Goal: Task Accomplishment & Management: Manage account settings

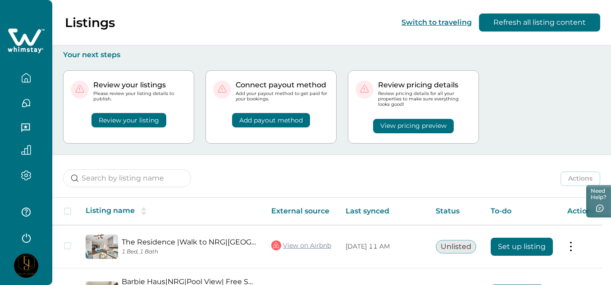
click at [498, 140] on div "Review your listings Please review your listing details to publish. Review your…" at bounding box center [331, 106] width 537 height 95
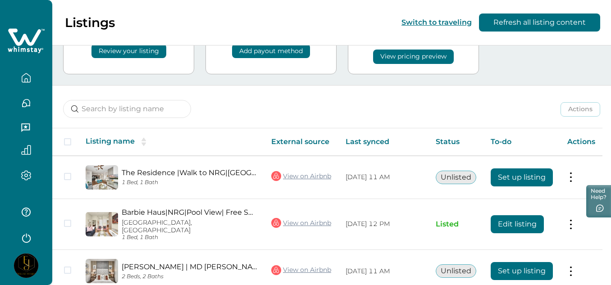
scroll to position [126, 0]
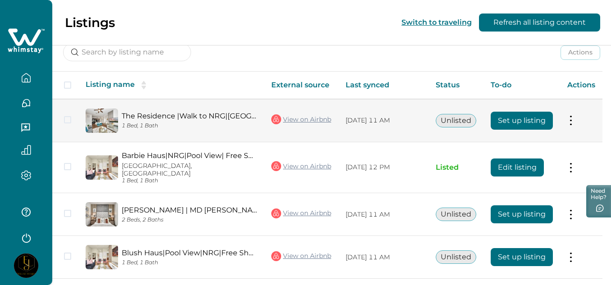
click at [67, 121] on span at bounding box center [67, 119] width 7 height 7
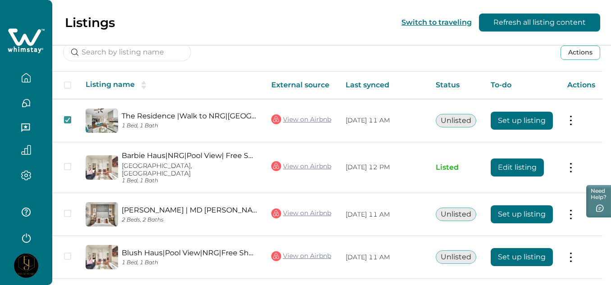
click at [581, 86] on th "Actions" at bounding box center [581, 85] width 42 height 27
click at [587, 52] on button "Actions" at bounding box center [581, 53] width 40 height 14
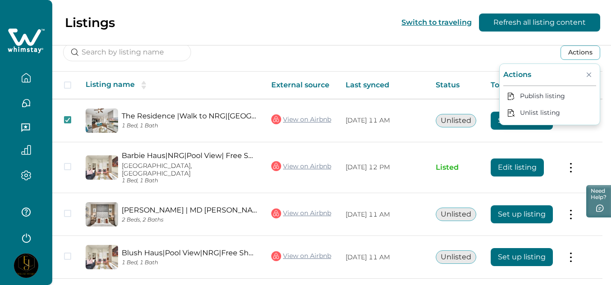
click at [588, 74] on icon "Close" at bounding box center [589, 75] width 5 height 5
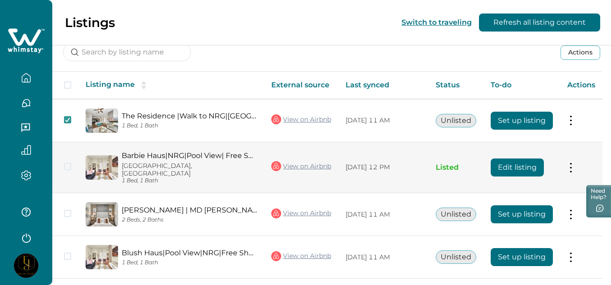
click at [176, 162] on p "[GEOGRAPHIC_DATA], [GEOGRAPHIC_DATA]" at bounding box center [189, 169] width 135 height 15
click at [539, 164] on button "Edit listing" at bounding box center [517, 168] width 53 height 18
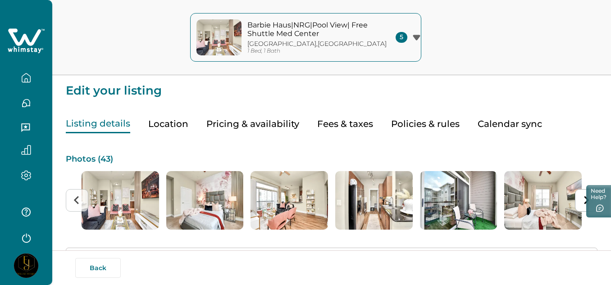
click at [322, 125] on button "Fees & taxes" at bounding box center [345, 124] width 56 height 18
type input "50"
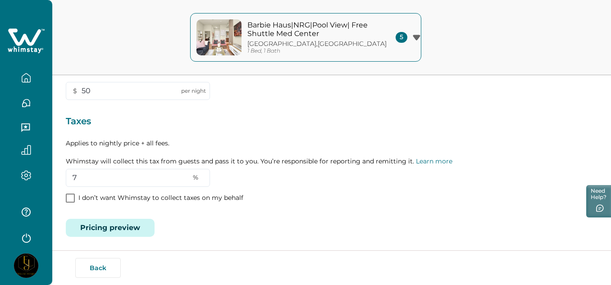
scroll to position [219, 0]
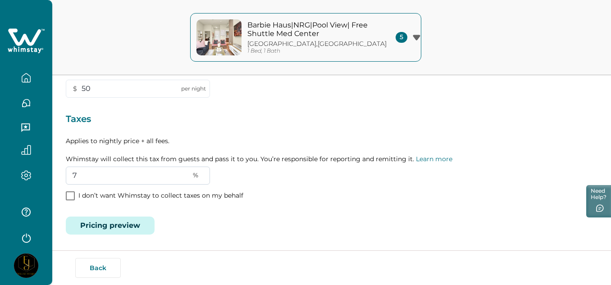
click at [73, 175] on input "7" at bounding box center [138, 176] width 144 height 18
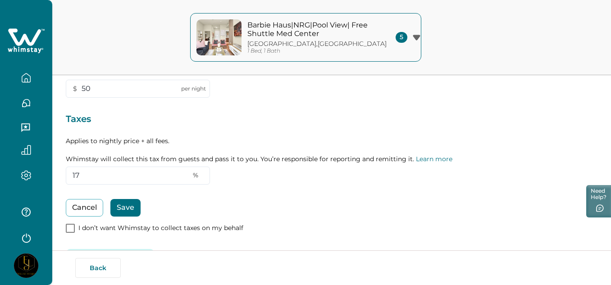
type input "17"
click at [132, 205] on button "Save" at bounding box center [125, 208] width 30 height 18
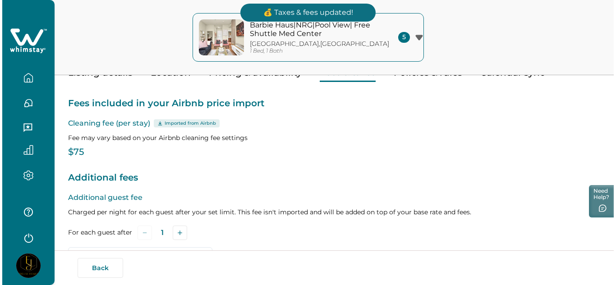
scroll to position [39, 0]
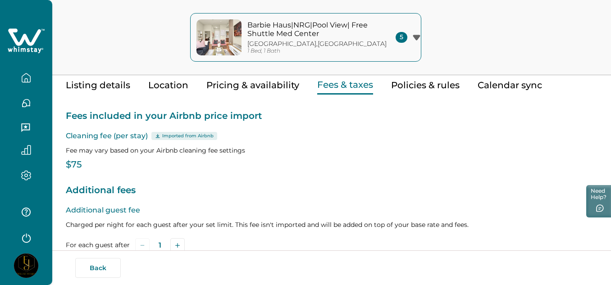
click at [413, 37] on icon "button" at bounding box center [416, 37] width 7 height 5
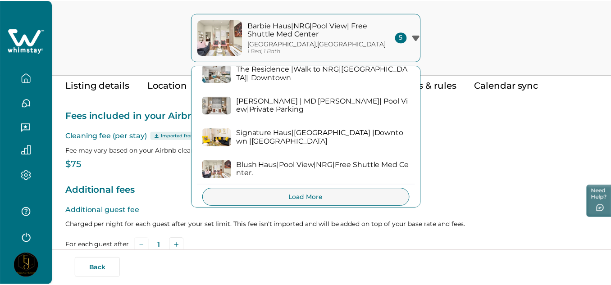
scroll to position [58, 0]
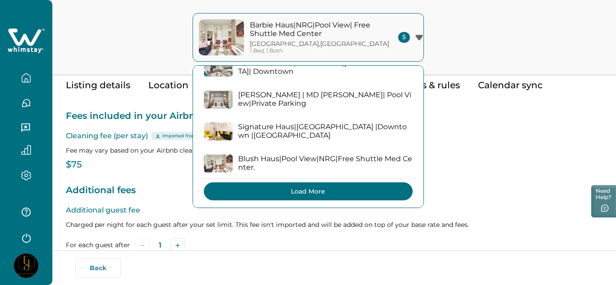
click at [357, 190] on button "Load More" at bounding box center [308, 192] width 209 height 18
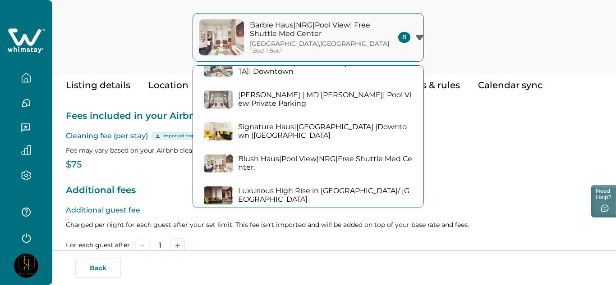
click at [499, 19] on div "[GEOGRAPHIC_DATA]|NRG|Pool View| [GEOGRAPHIC_DATA], 1 Bath [GEOGRAPHIC_DATA]|NR…" at bounding box center [308, 37] width 616 height 75
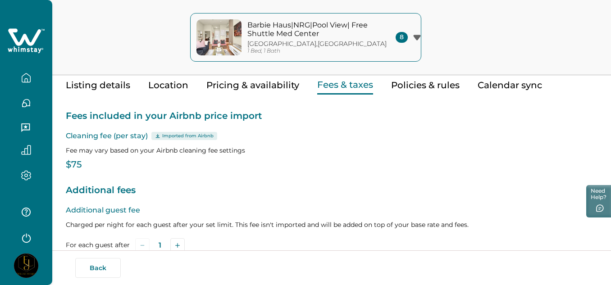
click at [26, 77] on icon "button" at bounding box center [26, 78] width 10 height 10
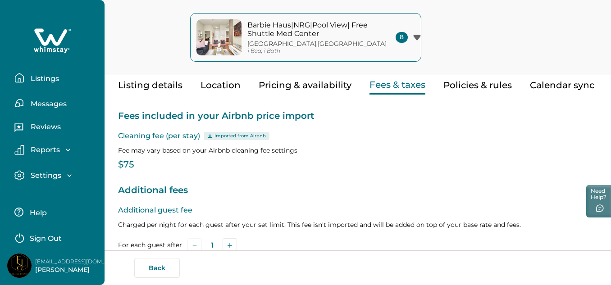
click at [29, 77] on p "Listings" at bounding box center [43, 78] width 31 height 9
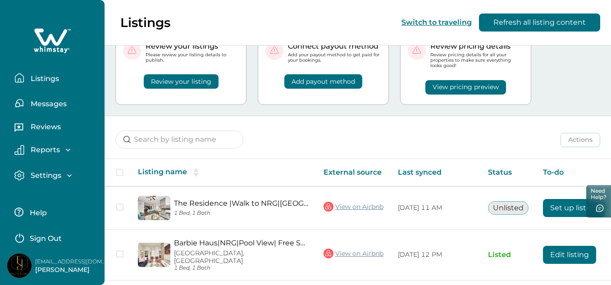
click at [297, 143] on div "Actions Actions Publish listing Unlist listing" at bounding box center [358, 132] width 507 height 33
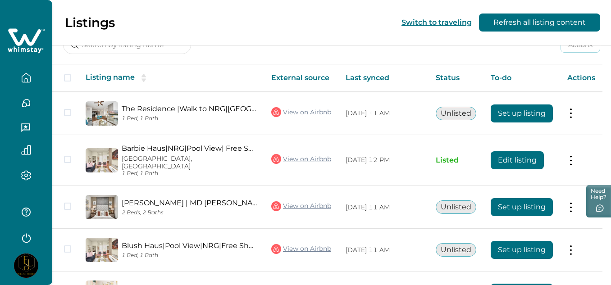
scroll to position [192, 0]
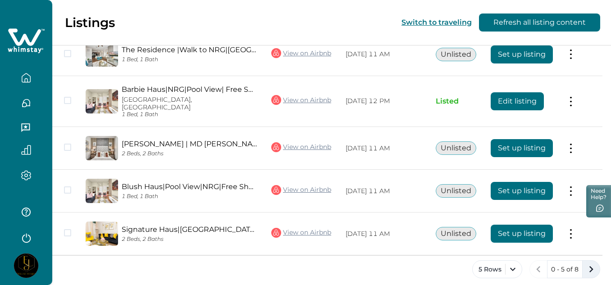
click at [592, 263] on icon "next page" at bounding box center [591, 269] width 13 height 13
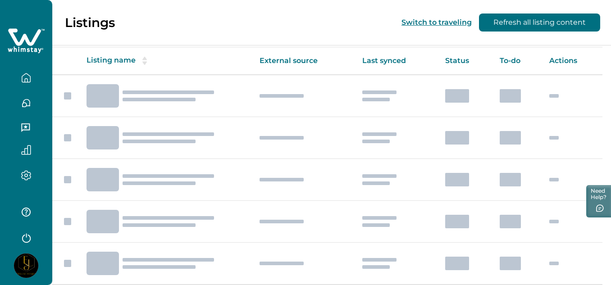
scroll to position [109, 0]
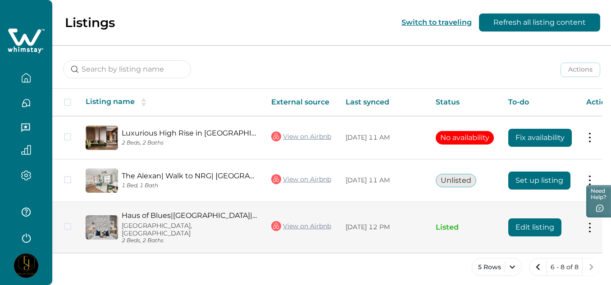
click at [541, 225] on button "Edit listing" at bounding box center [534, 228] width 53 height 18
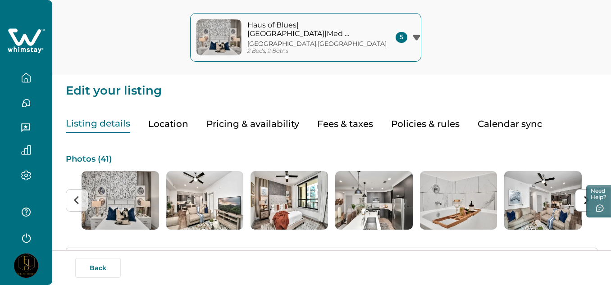
click at [348, 122] on button "Fees & taxes" at bounding box center [345, 124] width 56 height 18
type input "99"
type input "6"
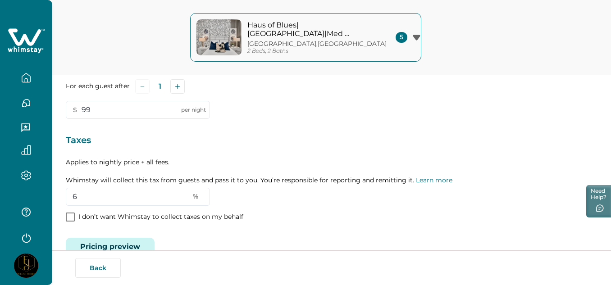
scroll to position [216, 0]
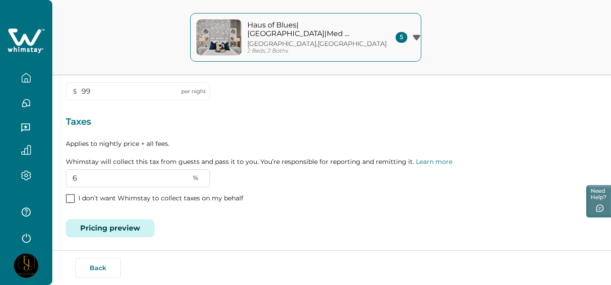
click at [79, 180] on input "6" at bounding box center [138, 178] width 144 height 18
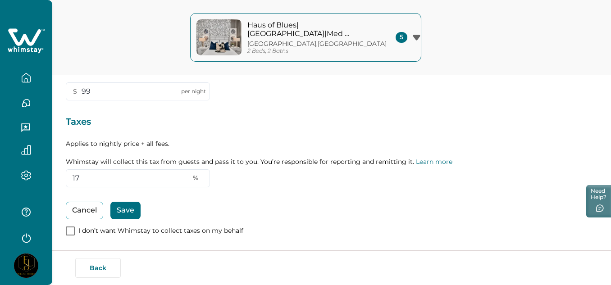
type input "17"
click at [130, 207] on button "Save" at bounding box center [125, 211] width 30 height 18
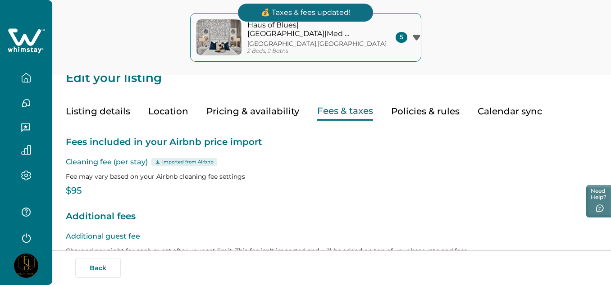
scroll to position [0, 0]
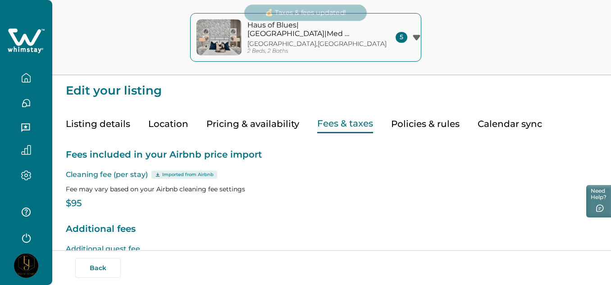
click at [435, 122] on button "Policies & rules" at bounding box center [425, 124] width 69 height 18
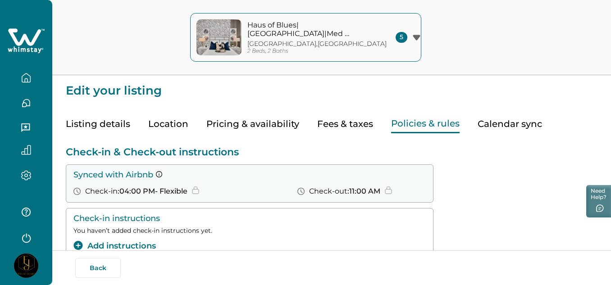
click at [505, 198] on div "Check-in & Check-out instructions Synced with Airbnb Check-in : 04:00 PM - Flex…" at bounding box center [332, 234] width 532 height 177
click at [333, 124] on button "Fees & taxes" at bounding box center [345, 124] width 56 height 18
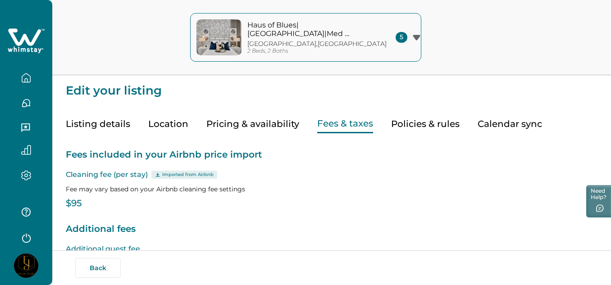
click at [311, 155] on p "Fees included in your Airbnb price import" at bounding box center [332, 155] width 532 height 14
click at [416, 41] on button "Haus of Blues|[GEOGRAPHIC_DATA]|Med Ctr|Private Parking [GEOGRAPHIC_DATA] , [GE…" at bounding box center [305, 37] width 231 height 49
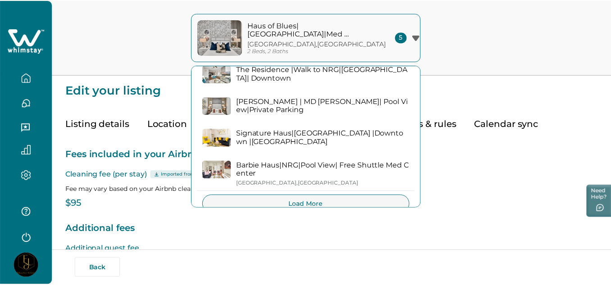
scroll to position [64, 0]
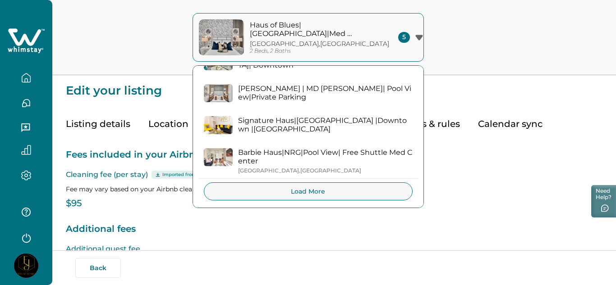
click at [290, 157] on p "Barbie Haus|NRG|Pool View| Free Shuttle Med Center" at bounding box center [325, 157] width 174 height 18
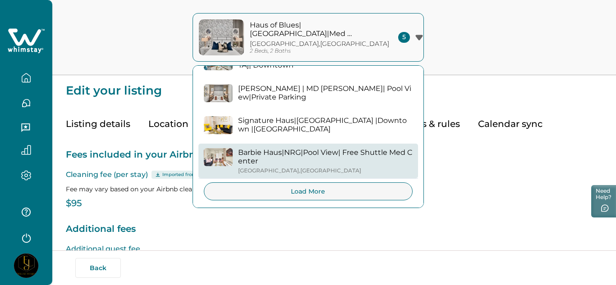
type input "50"
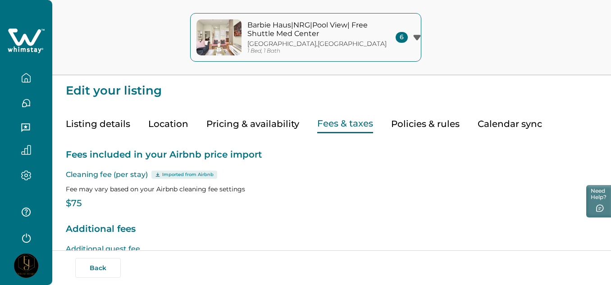
click at [525, 187] on p "Fee may vary based on your Airbnb cleaning fee settings" at bounding box center [332, 189] width 532 height 9
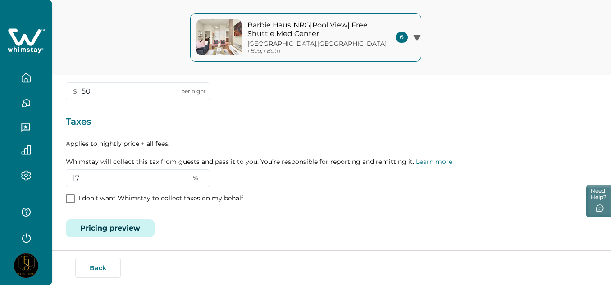
scroll to position [219, 0]
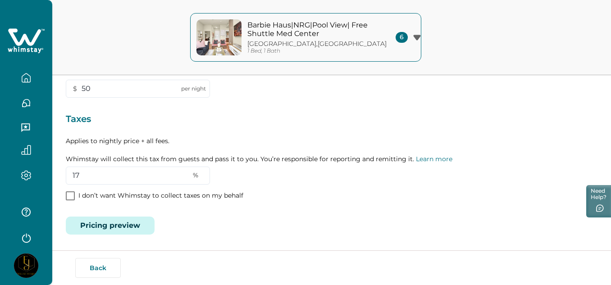
click at [20, 78] on button "button" at bounding box center [26, 78] width 38 height 18
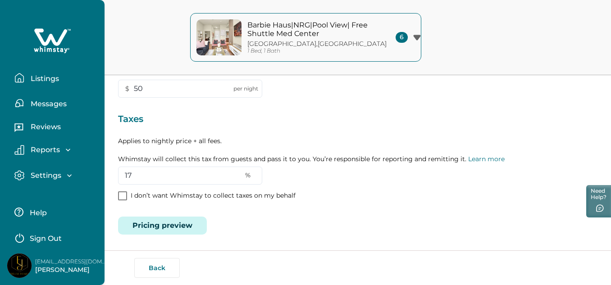
click at [20, 78] on icon "button" at bounding box center [19, 78] width 10 height 10
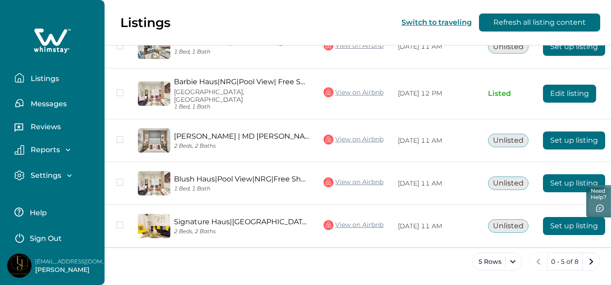
scroll to position [195, 0]
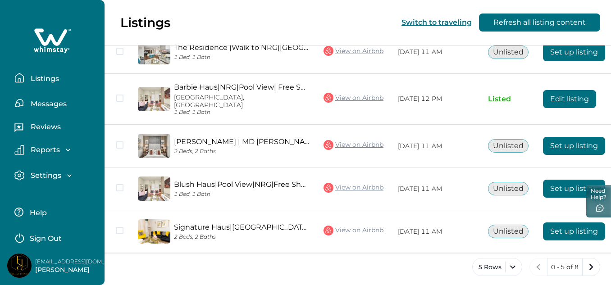
click at [17, 270] on img at bounding box center [19, 266] width 24 height 24
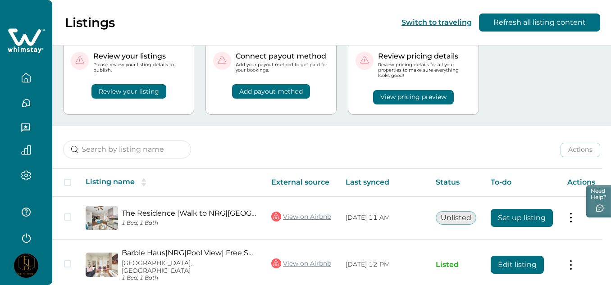
scroll to position [0, 0]
